Goal: Transaction & Acquisition: Purchase product/service

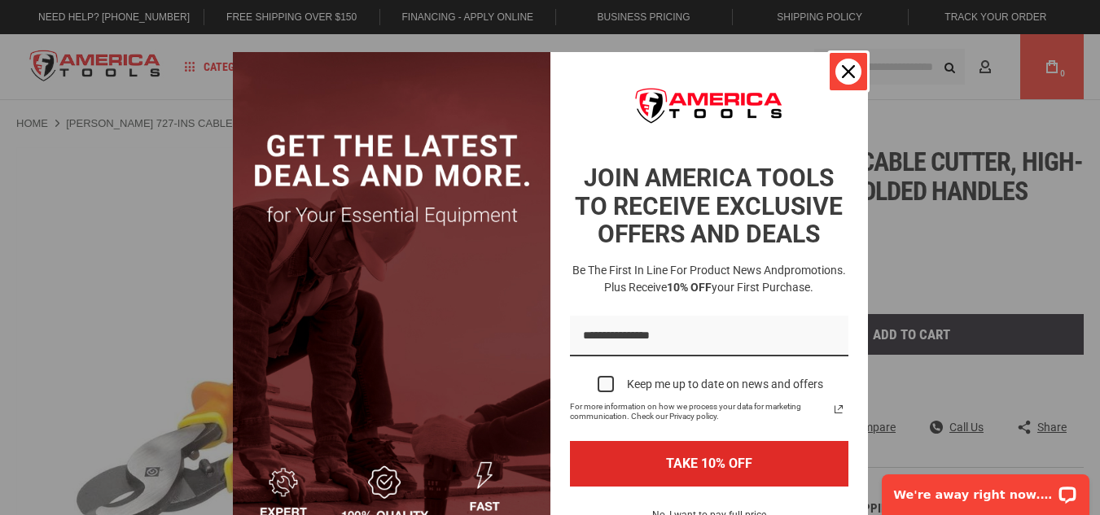
click at [842, 69] on icon "close icon" at bounding box center [848, 71] width 13 height 13
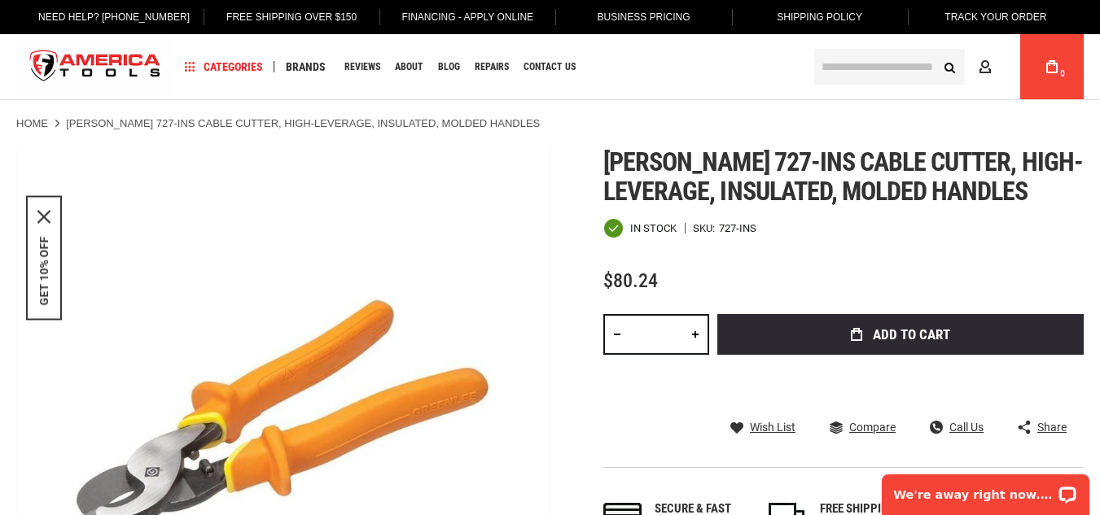
click at [694, 332] on link at bounding box center [695, 334] width 28 height 41
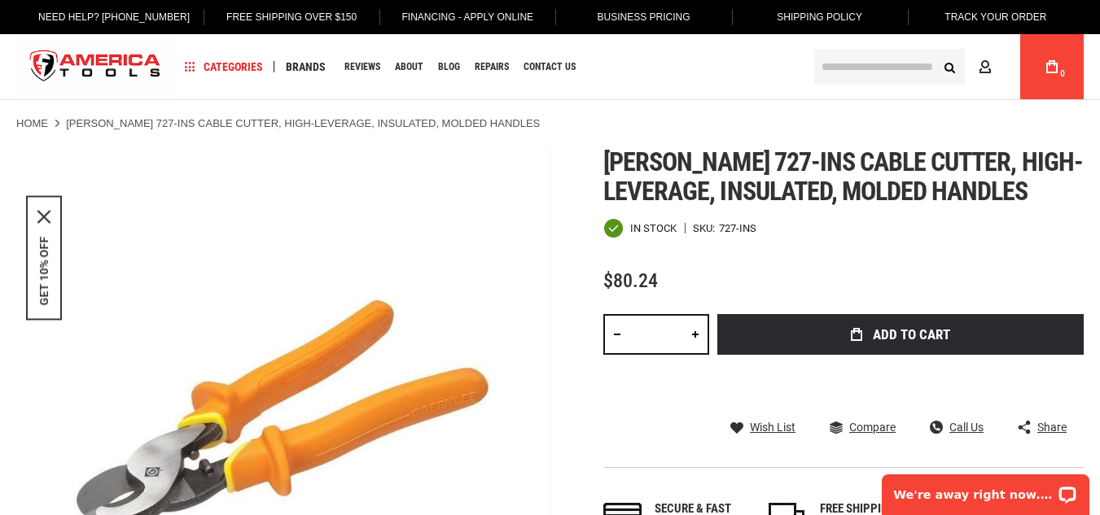
type input "*"
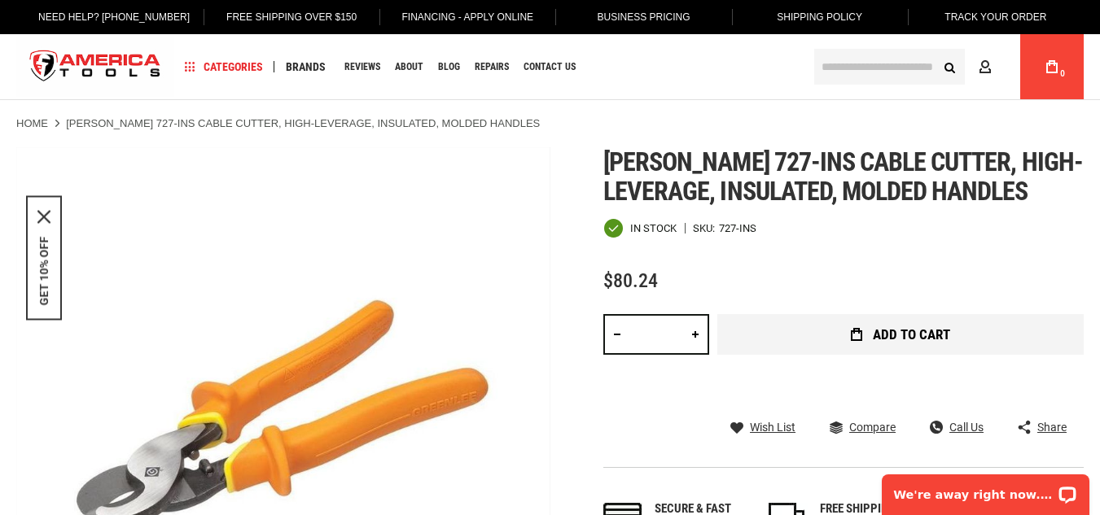
click at [873, 331] on span "Add to Cart" at bounding box center [911, 335] width 77 height 14
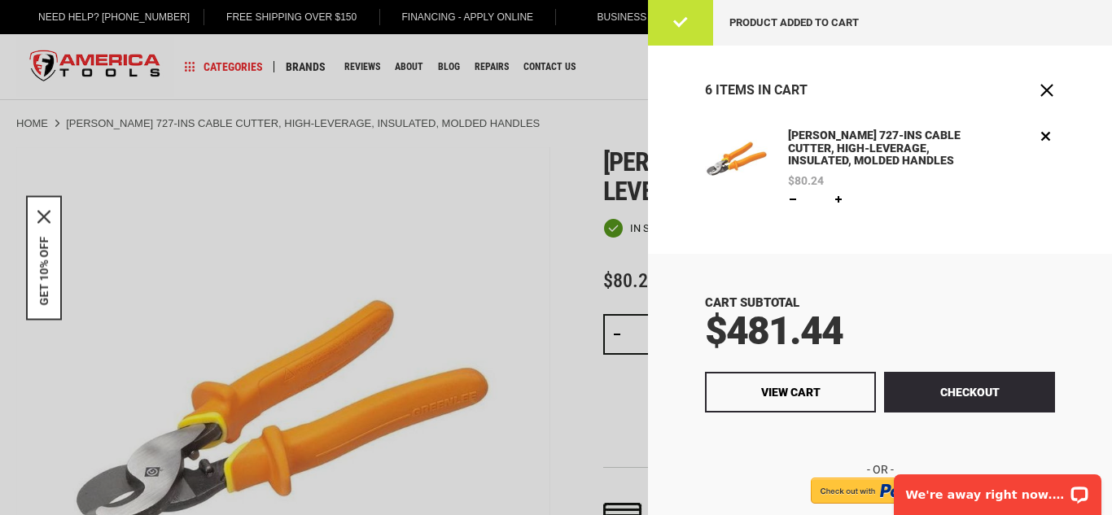
click at [511, 239] on div at bounding box center [556, 257] width 1112 height 515
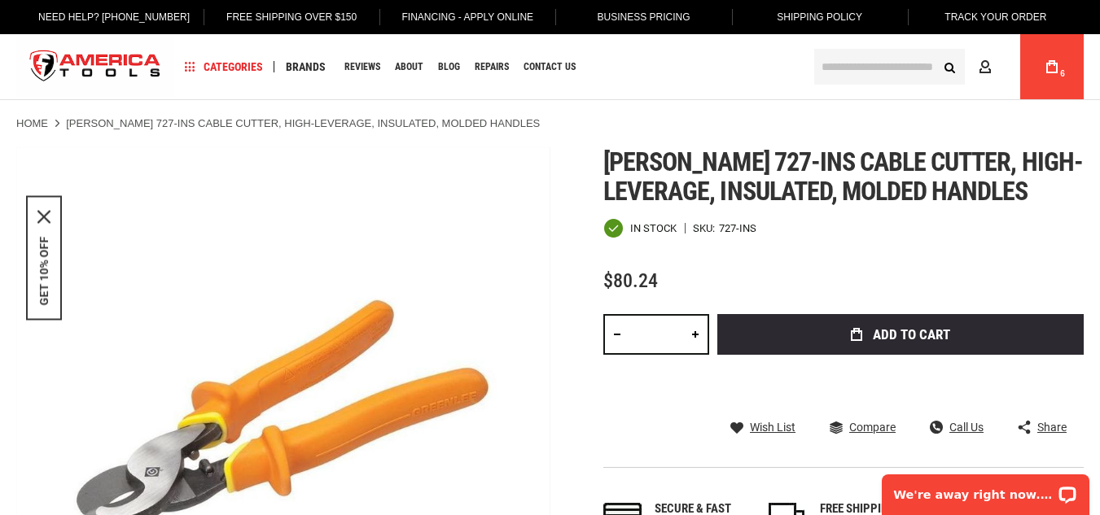
click at [511, 239] on body "The store will not work correctly in the case when cookies are disabled. Langua…" at bounding box center [550, 257] width 1100 height 515
click at [1044, 427] on span "Share" at bounding box center [1051, 427] width 29 height 11
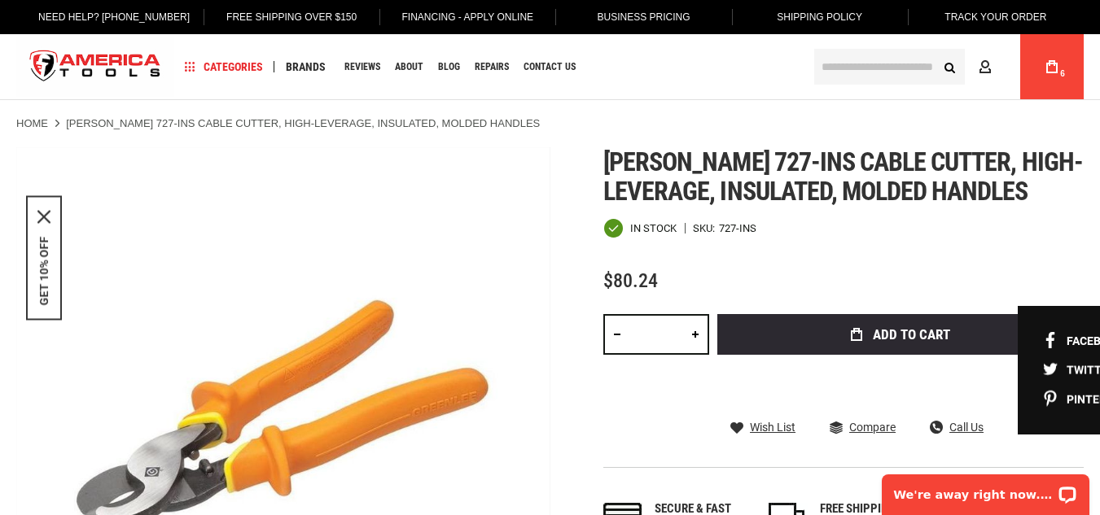
click at [804, 267] on div "[PERSON_NAME] 727-ins cable cutter, high-leverage, insulated, molded handles In…" at bounding box center [843, 357] width 480 height 421
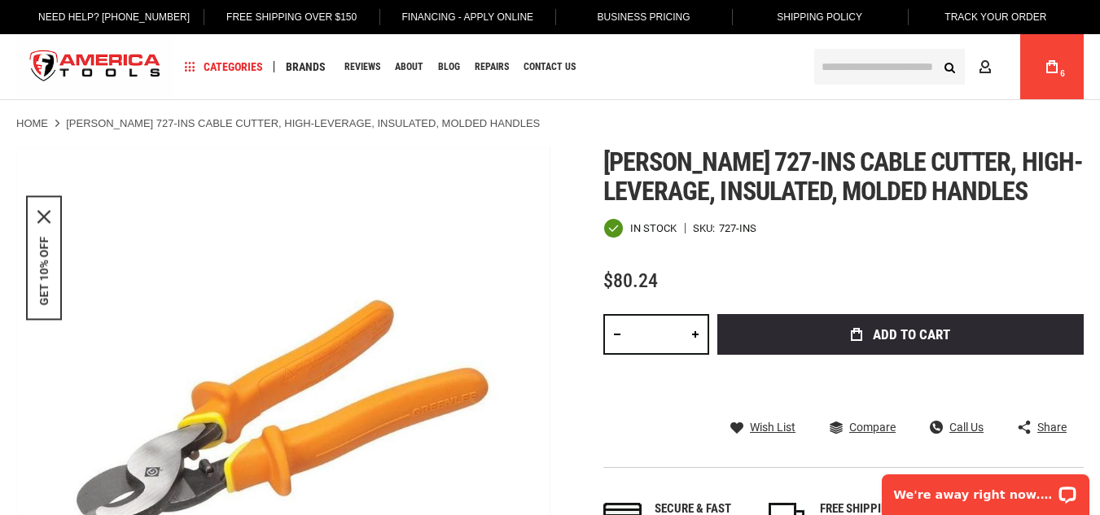
click at [1053, 424] on span "Share" at bounding box center [1051, 427] width 29 height 11
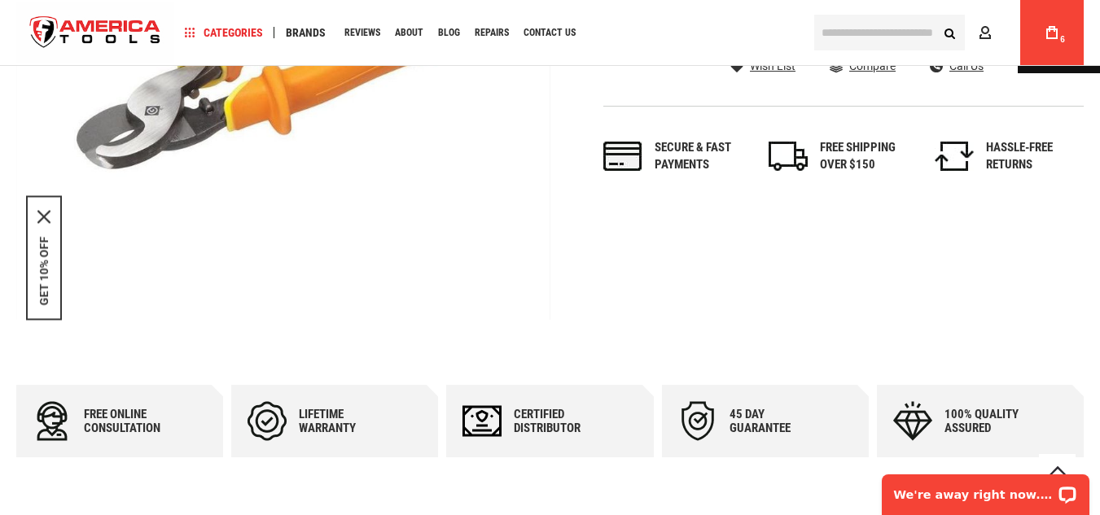
scroll to position [361, 0]
